Goal: Transaction & Acquisition: Purchase product/service

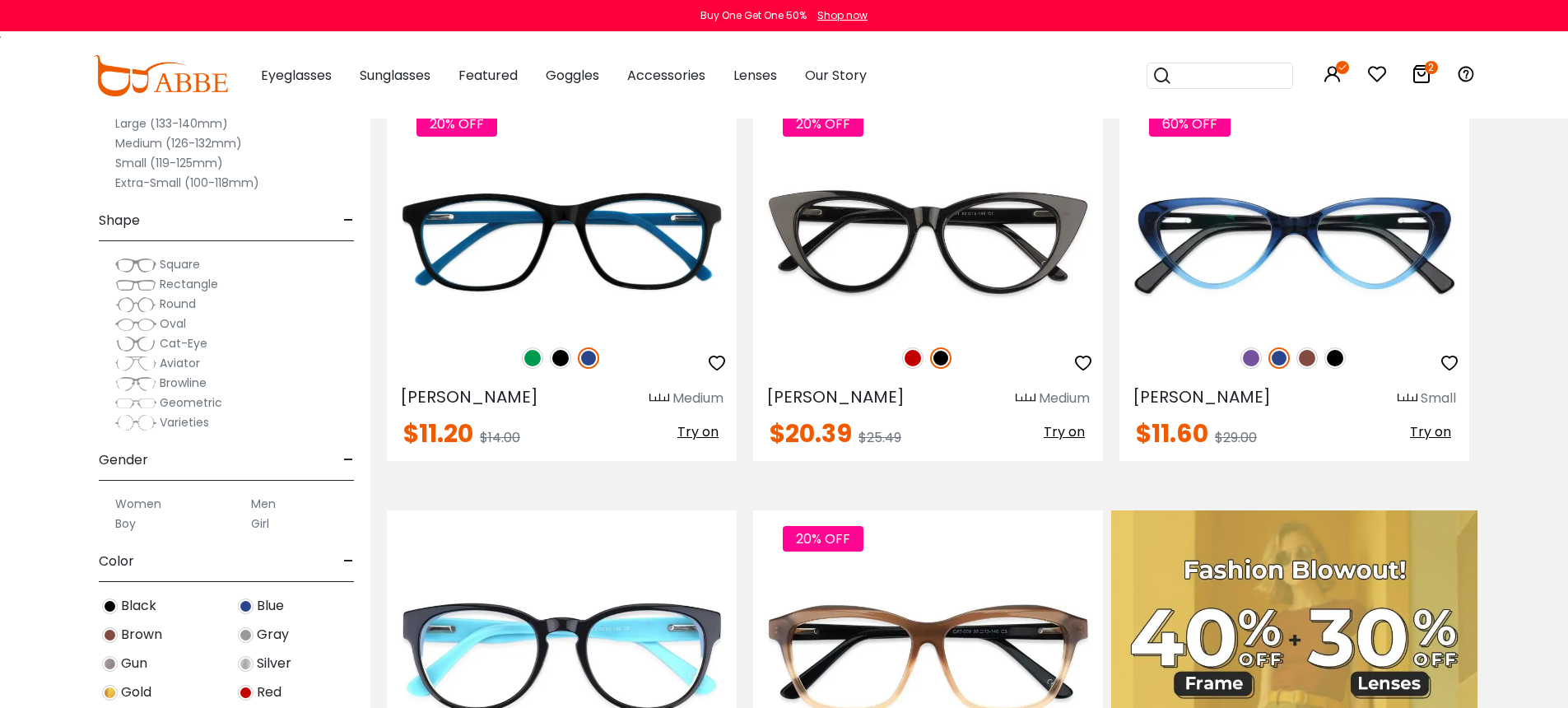
scroll to position [417, 0]
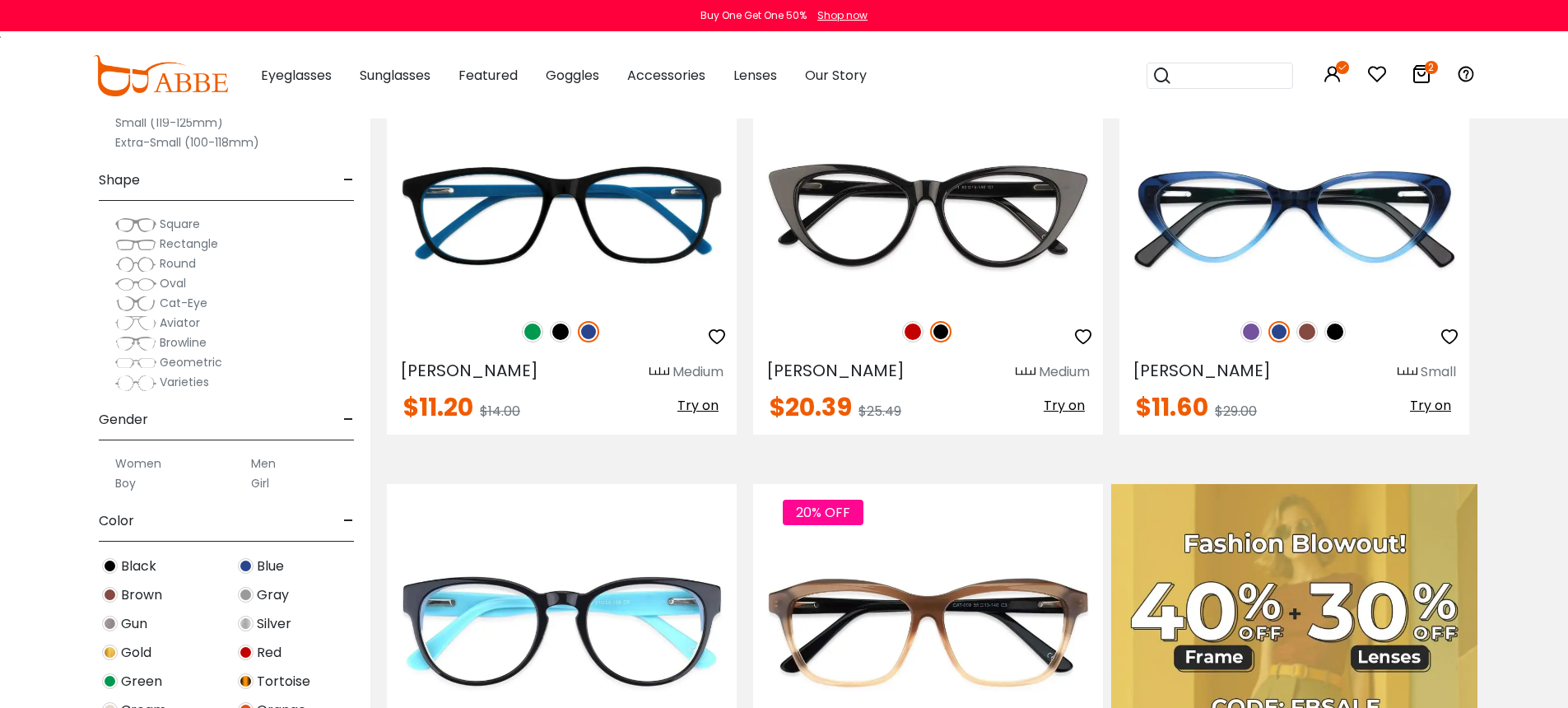
click at [135, 223] on img at bounding box center [135, 225] width 41 height 16
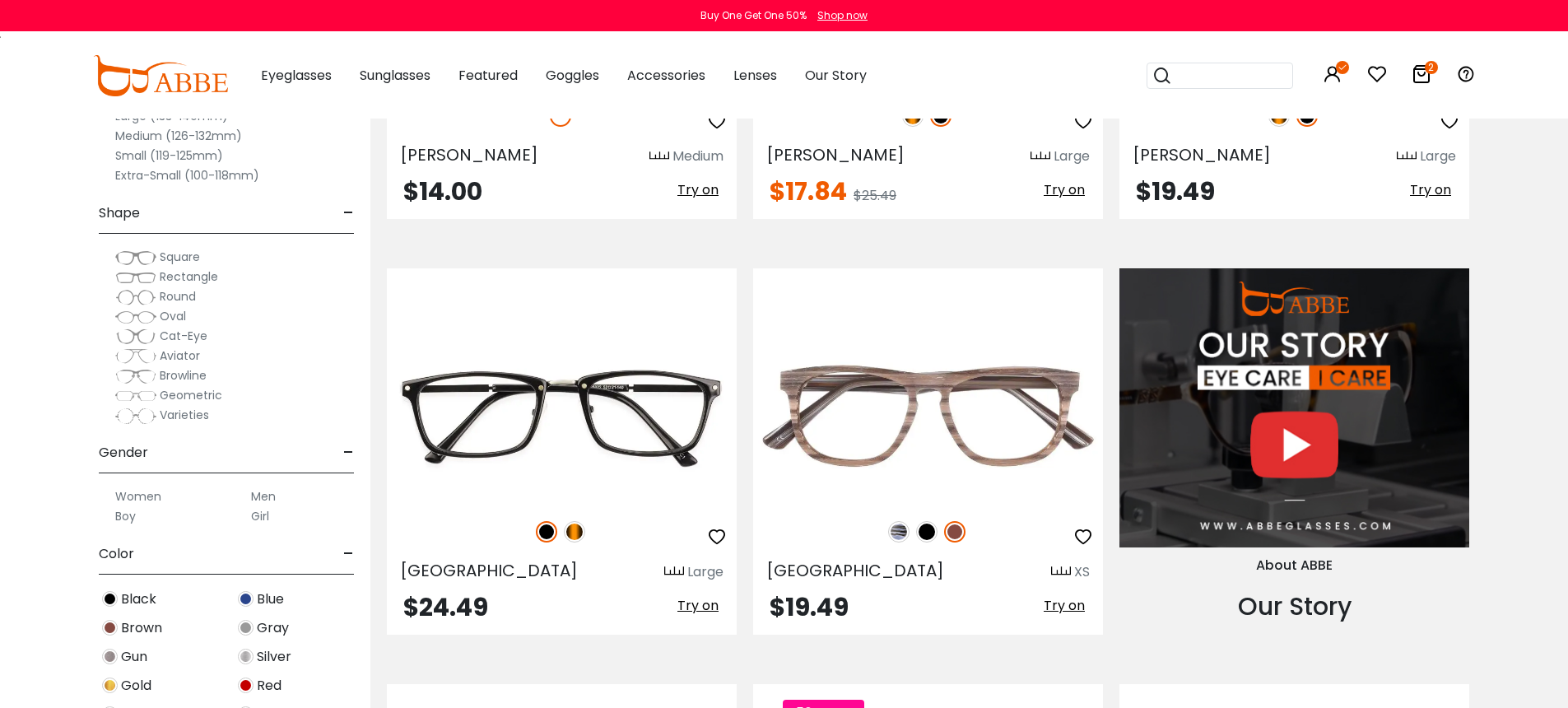
scroll to position [1837, 0]
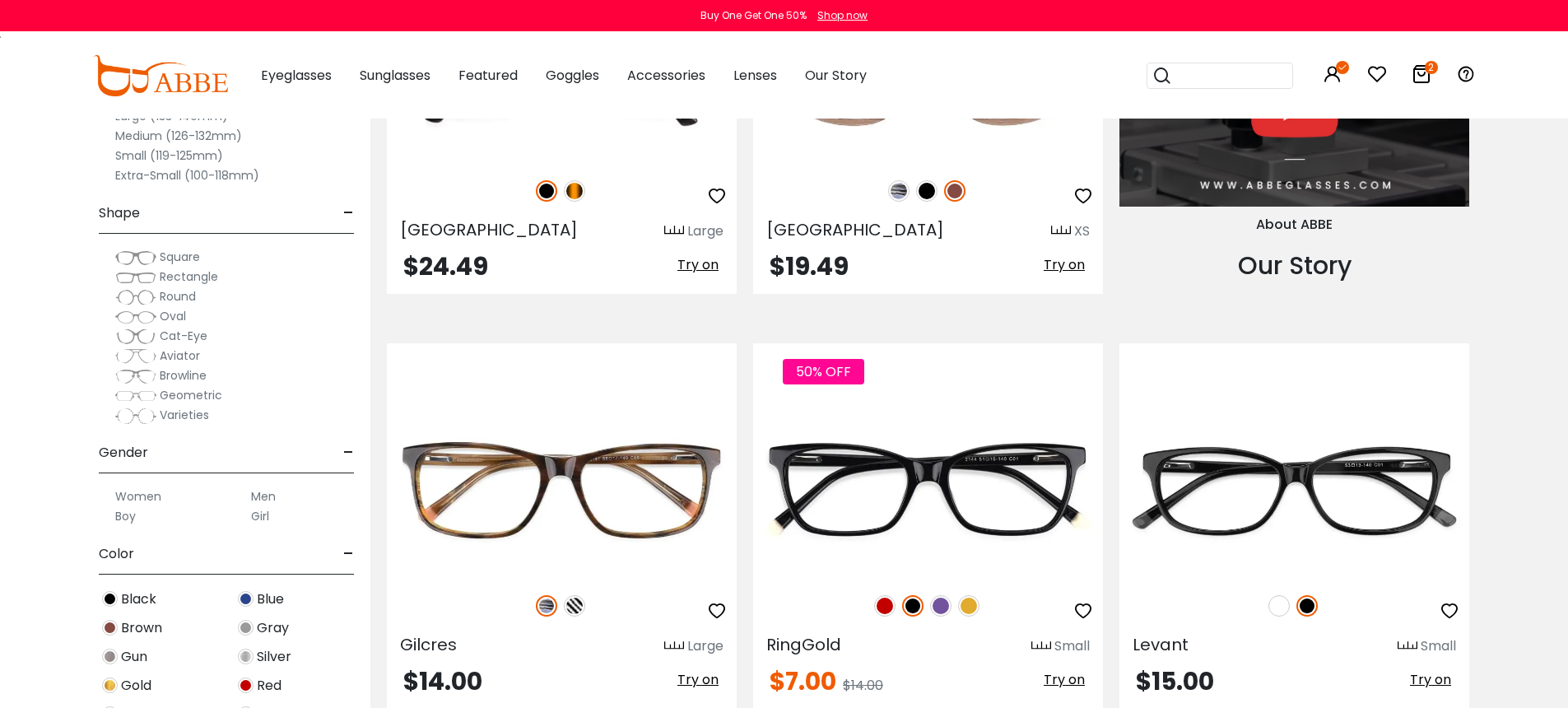
click at [30, 451] on div "Clear All (1) Size - Extra-Large (141+mm) Large (133-140mm) Medium (126-132mm) …" at bounding box center [185, 342] width 370 height 733
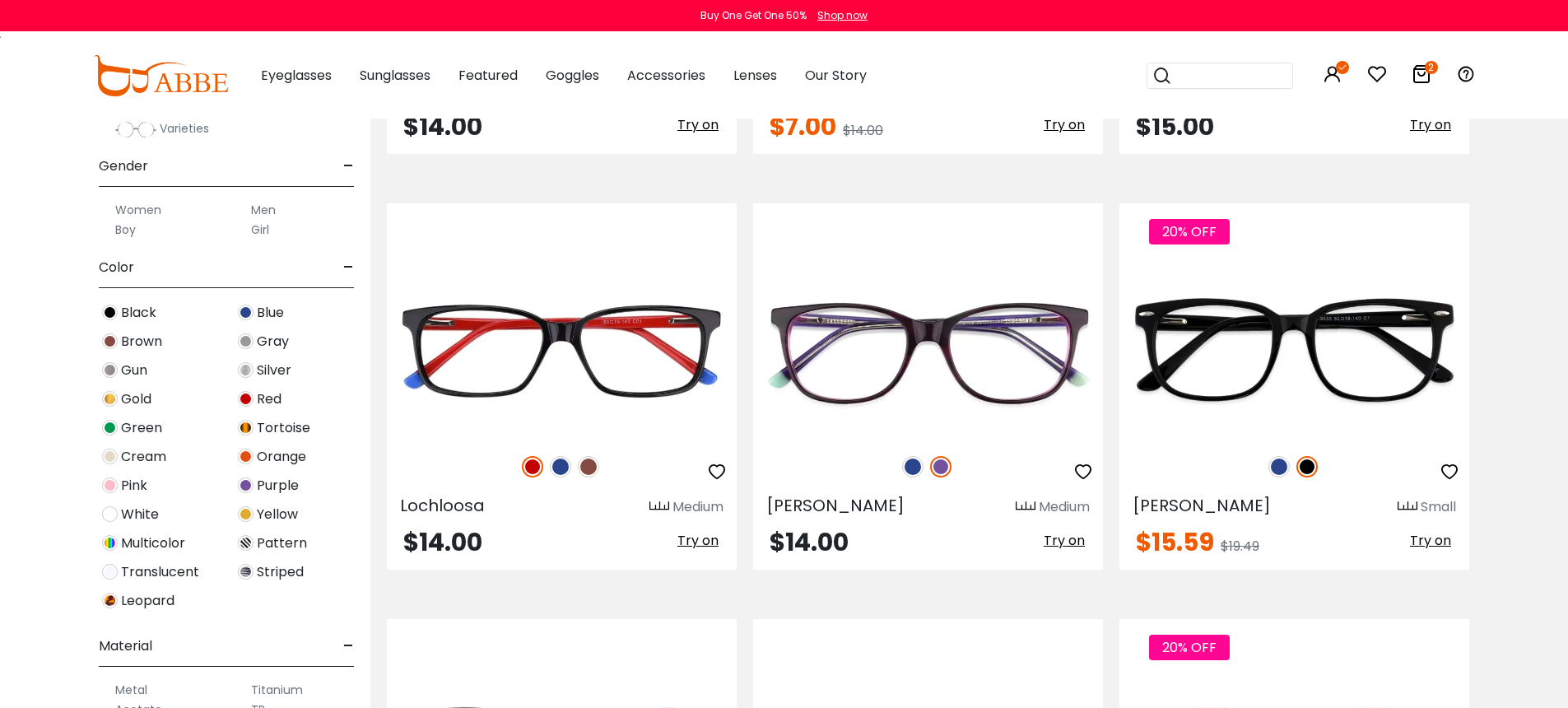
scroll to position [368, 0]
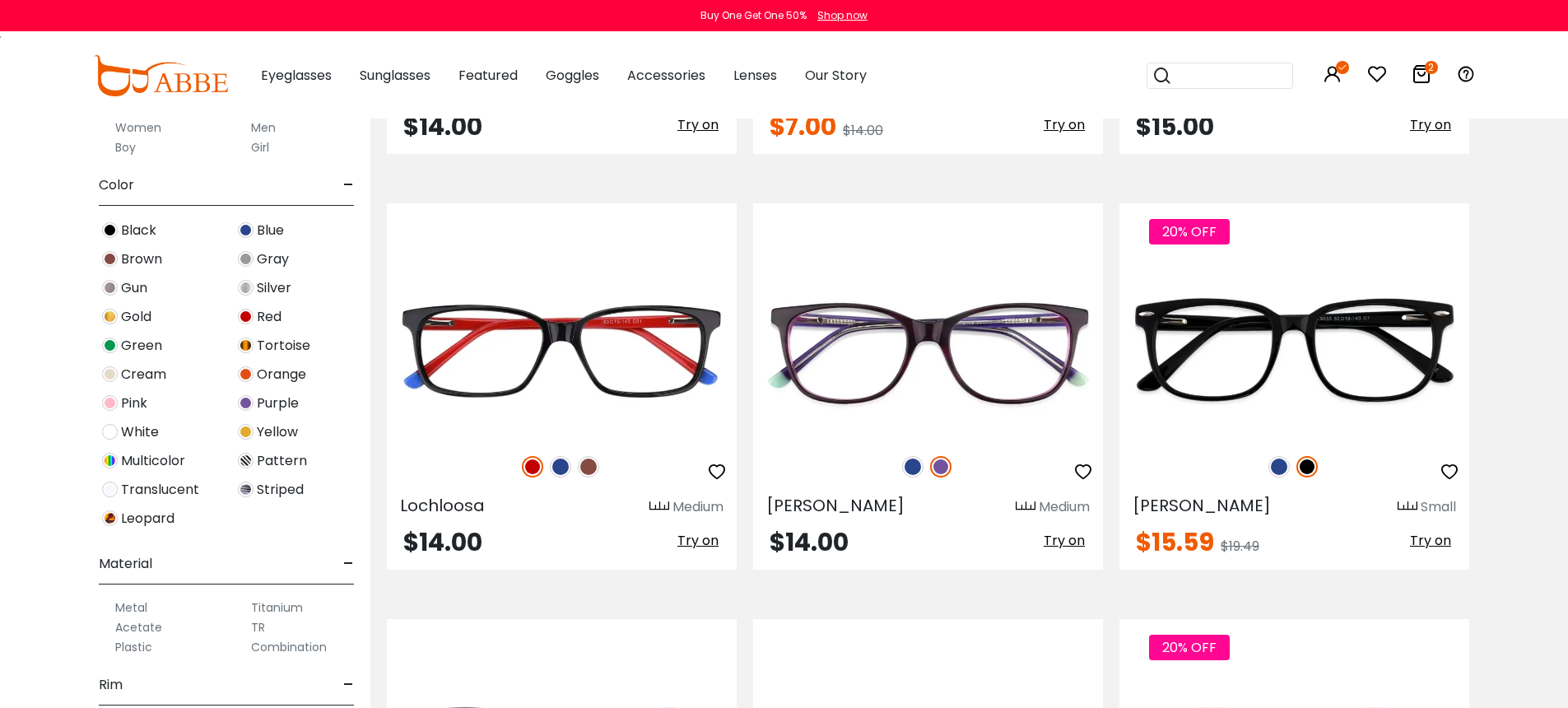
click at [112, 431] on img at bounding box center [110, 431] width 16 height 16
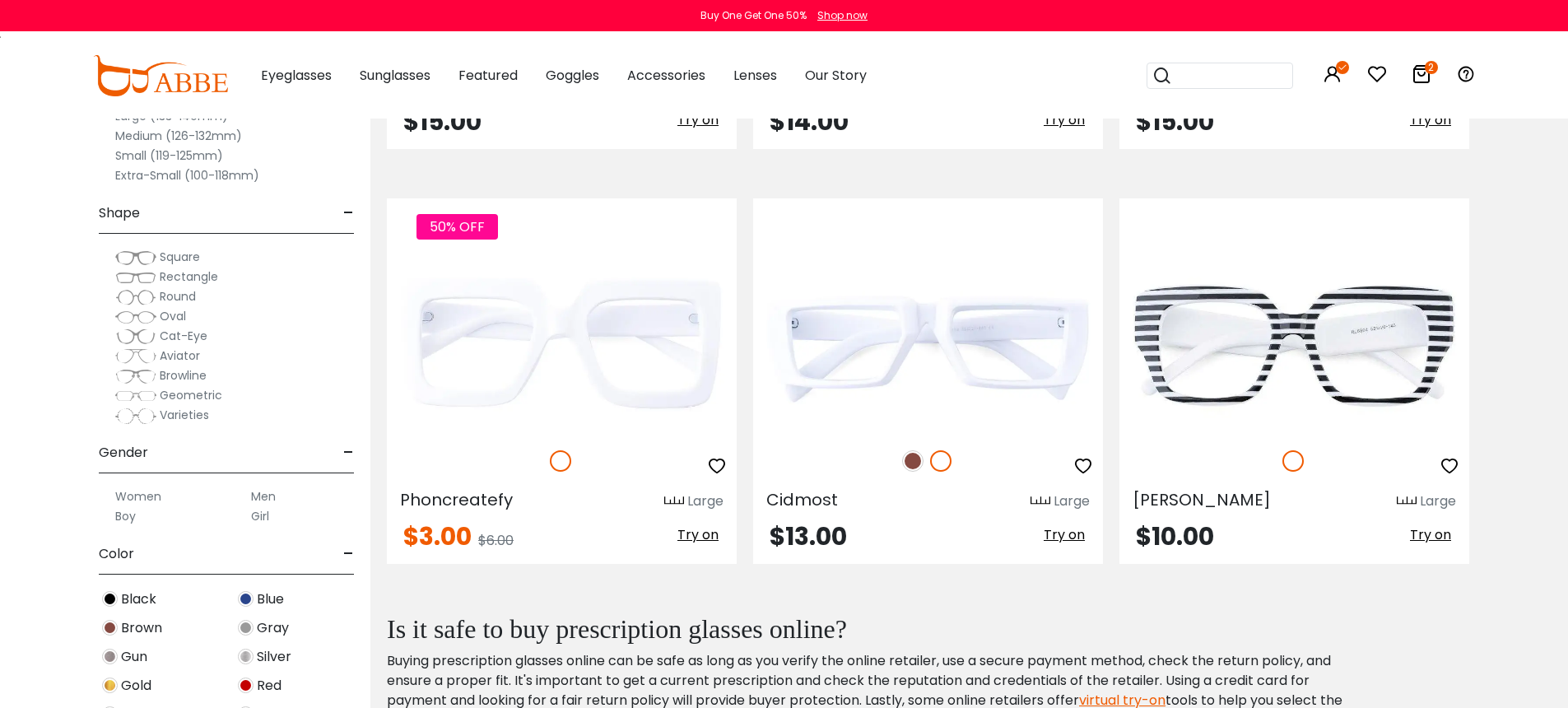
scroll to position [1131, 0]
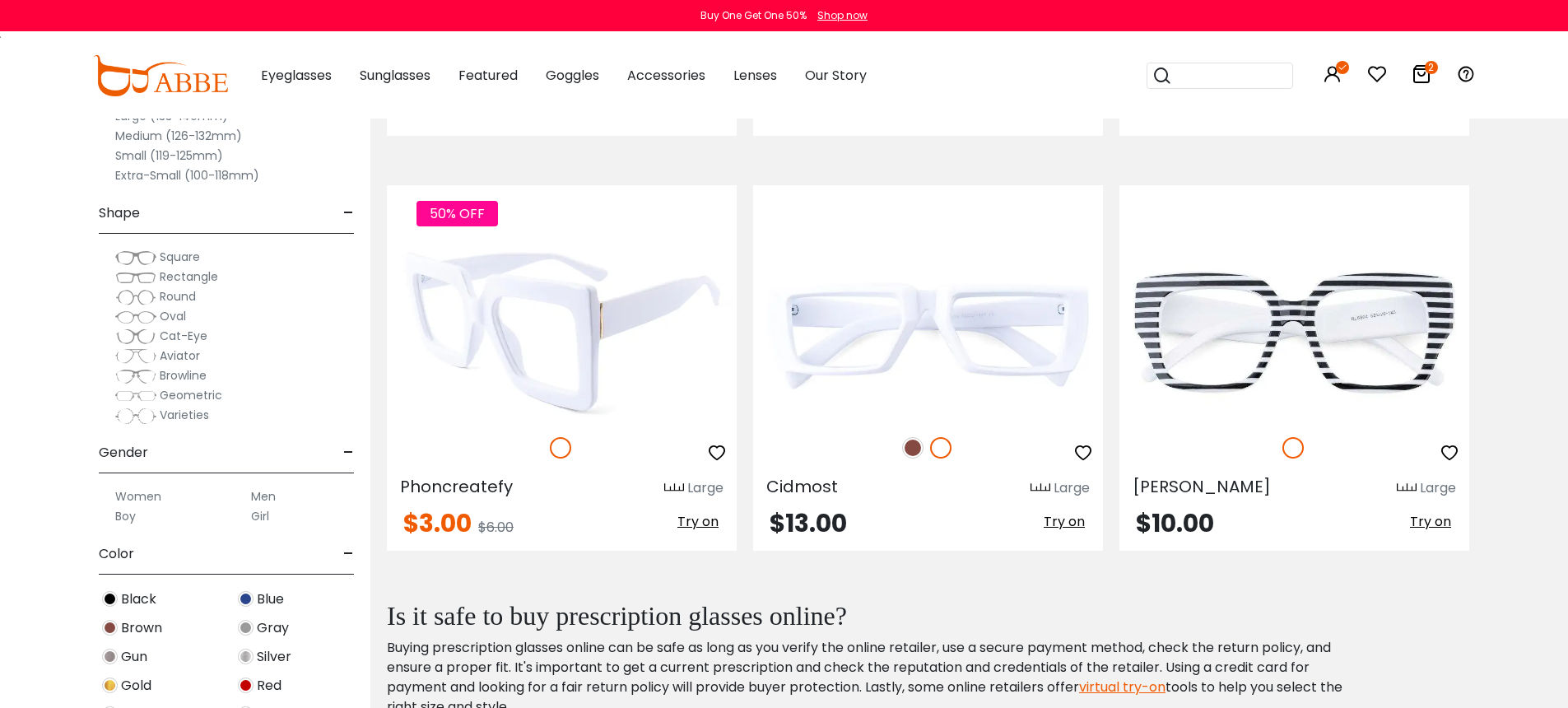
click at [620, 386] on img at bounding box center [561, 332] width 350 height 175
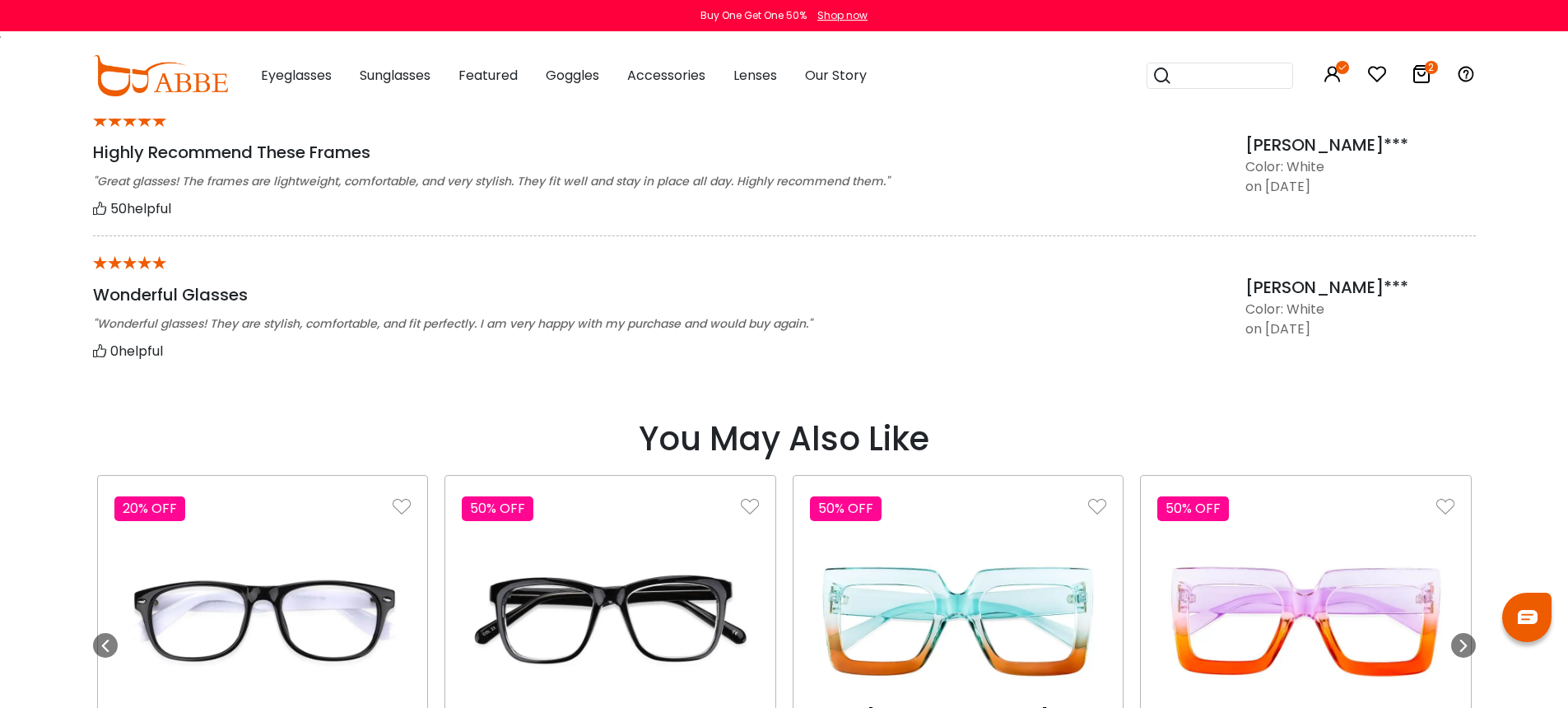
scroll to position [1772, 0]
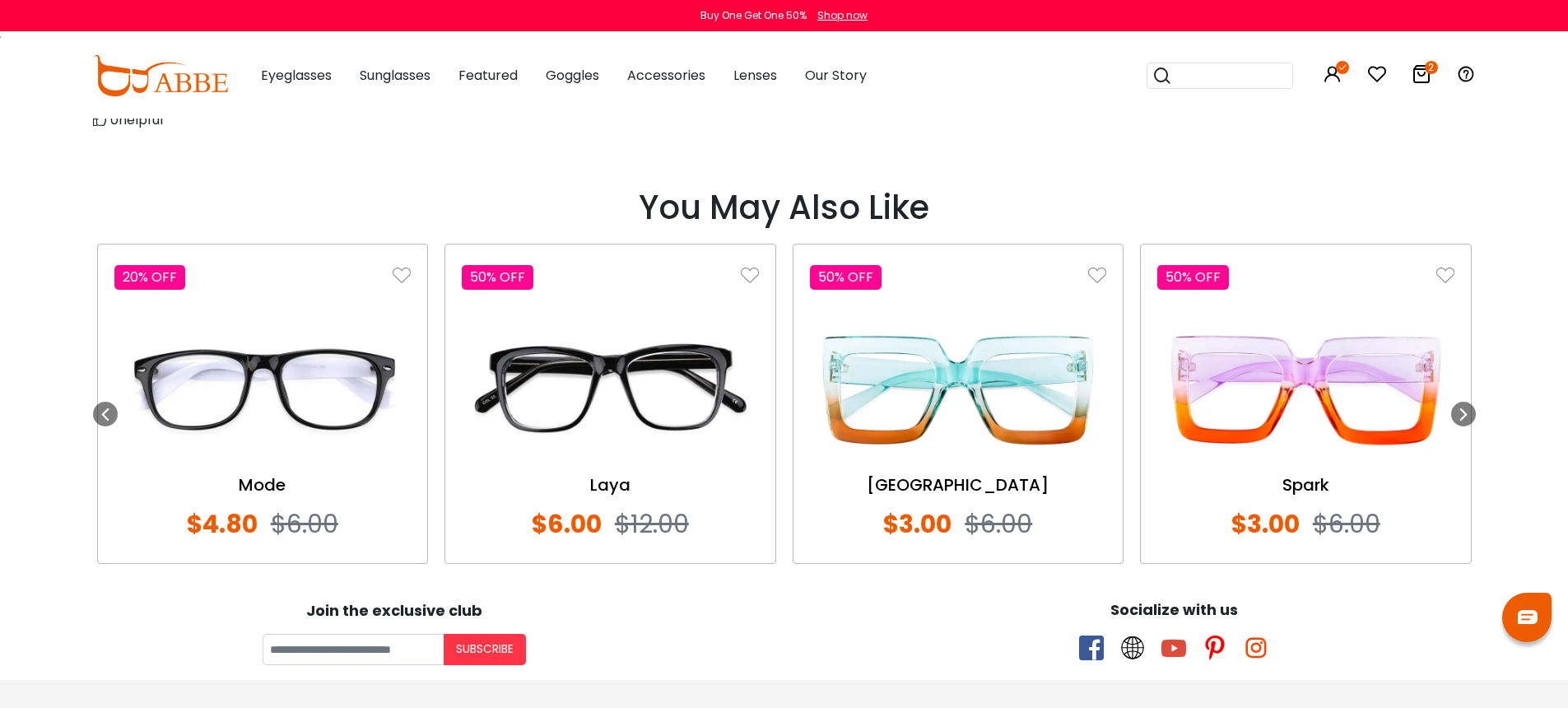
click at [969, 411] on img at bounding box center [958, 390] width 297 height 148
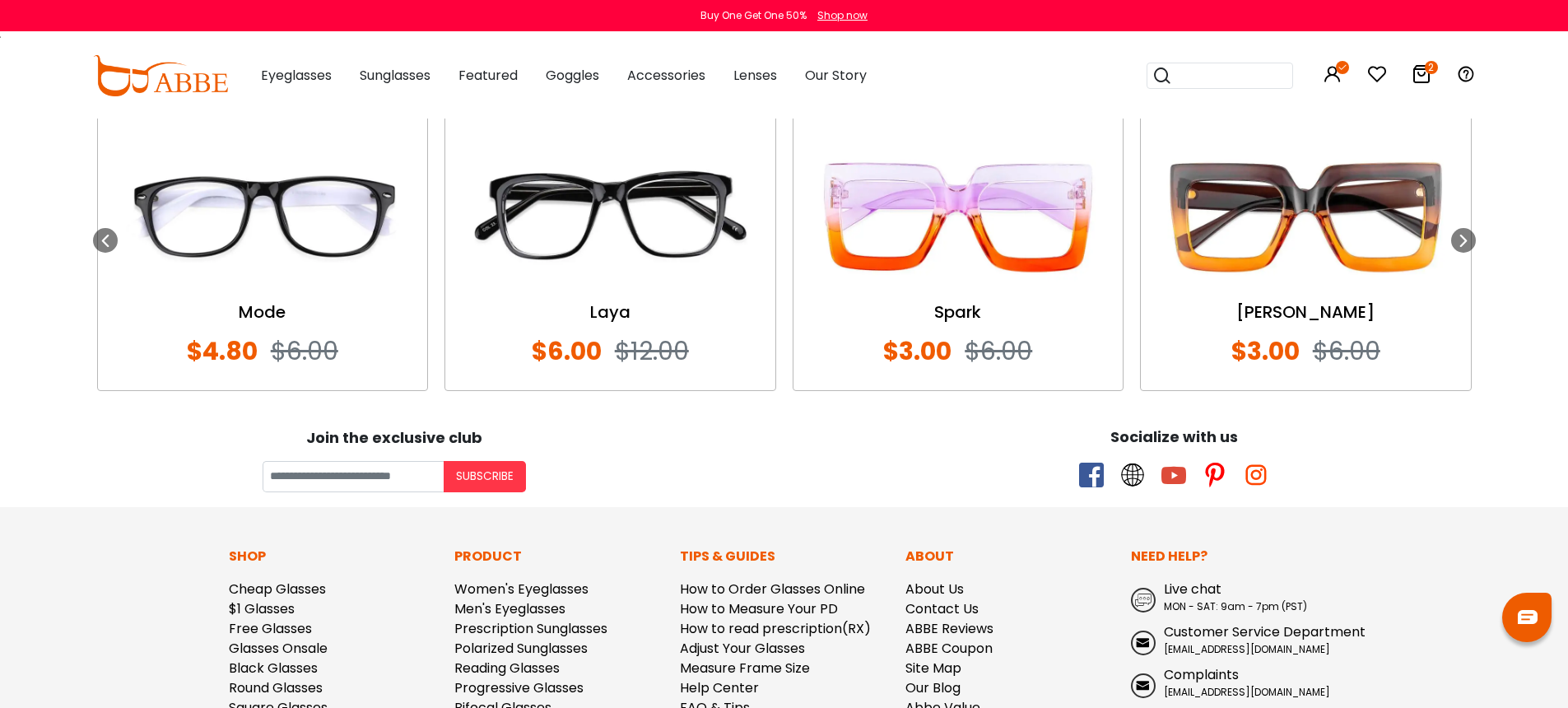
scroll to position [1970, 0]
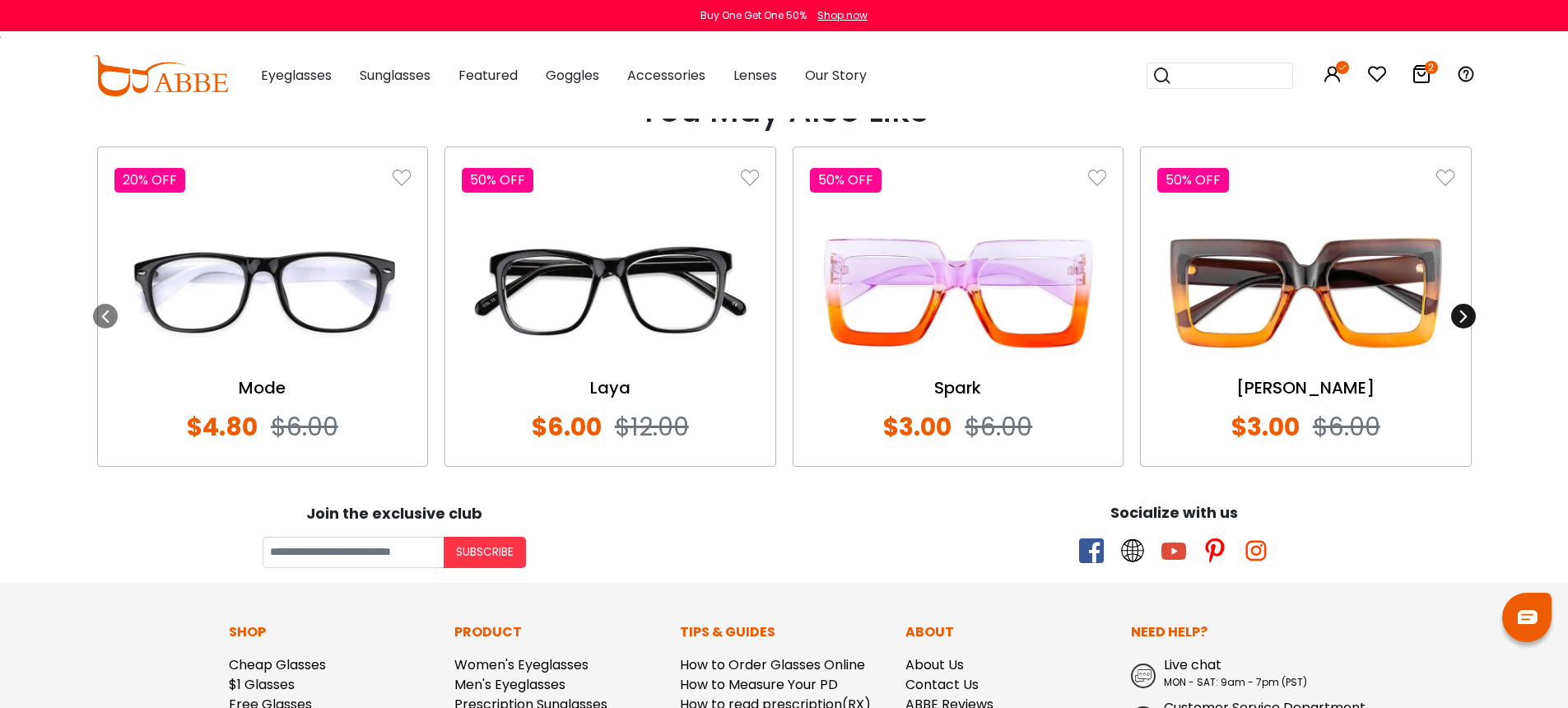
click at [1465, 311] on icon at bounding box center [1463, 316] width 13 height 13
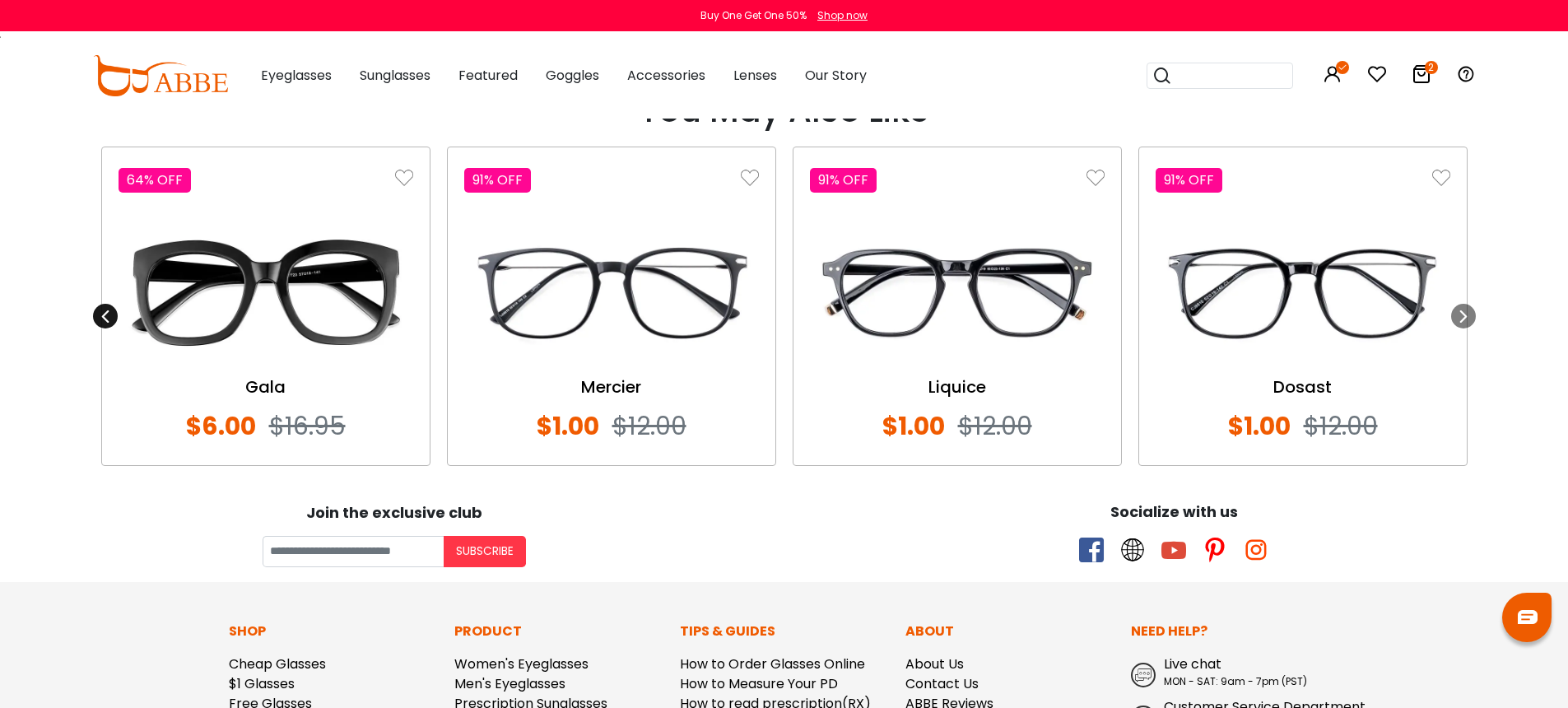
click at [107, 312] on icon at bounding box center [105, 316] width 13 height 13
